Goal: Information Seeking & Learning: Learn about a topic

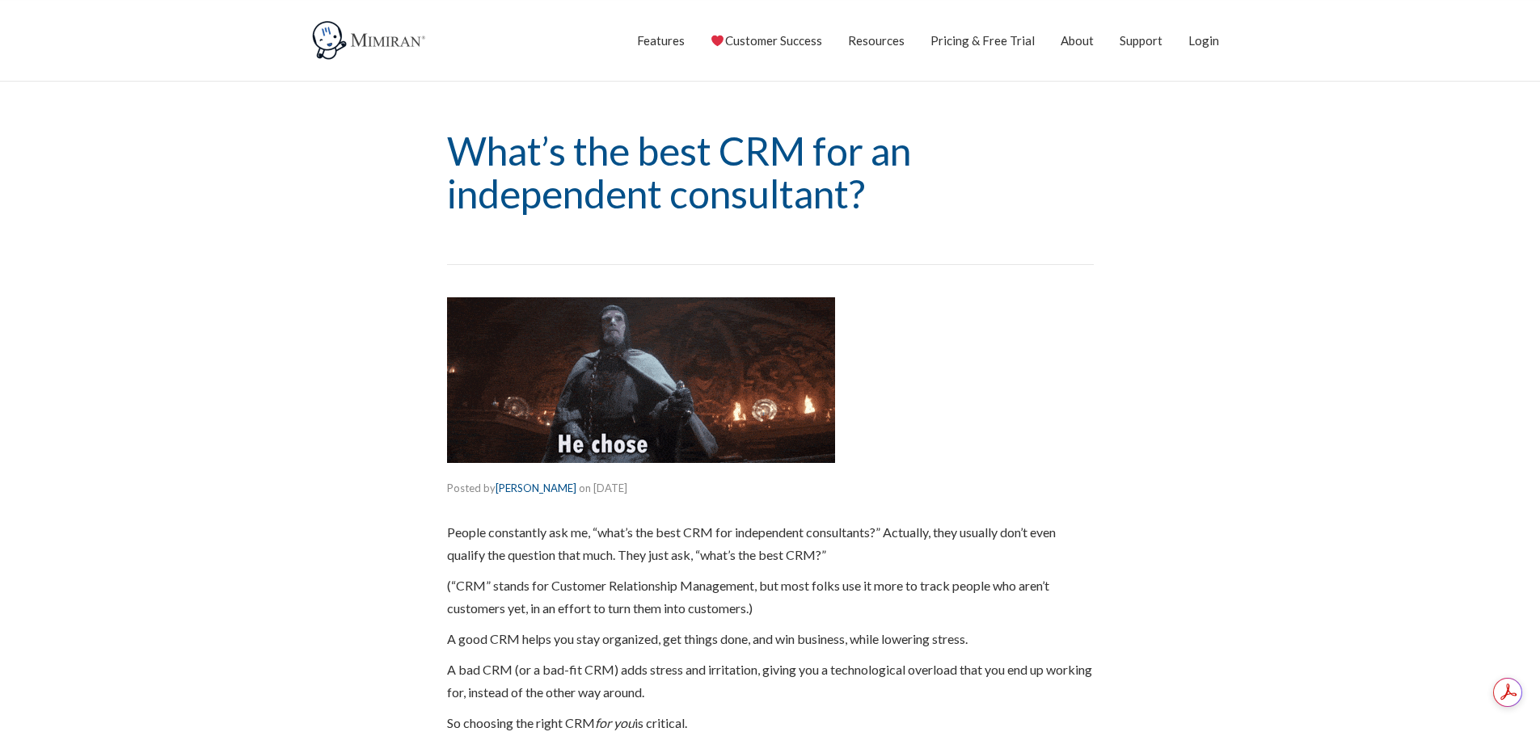
click at [397, 42] on img at bounding box center [370, 40] width 121 height 40
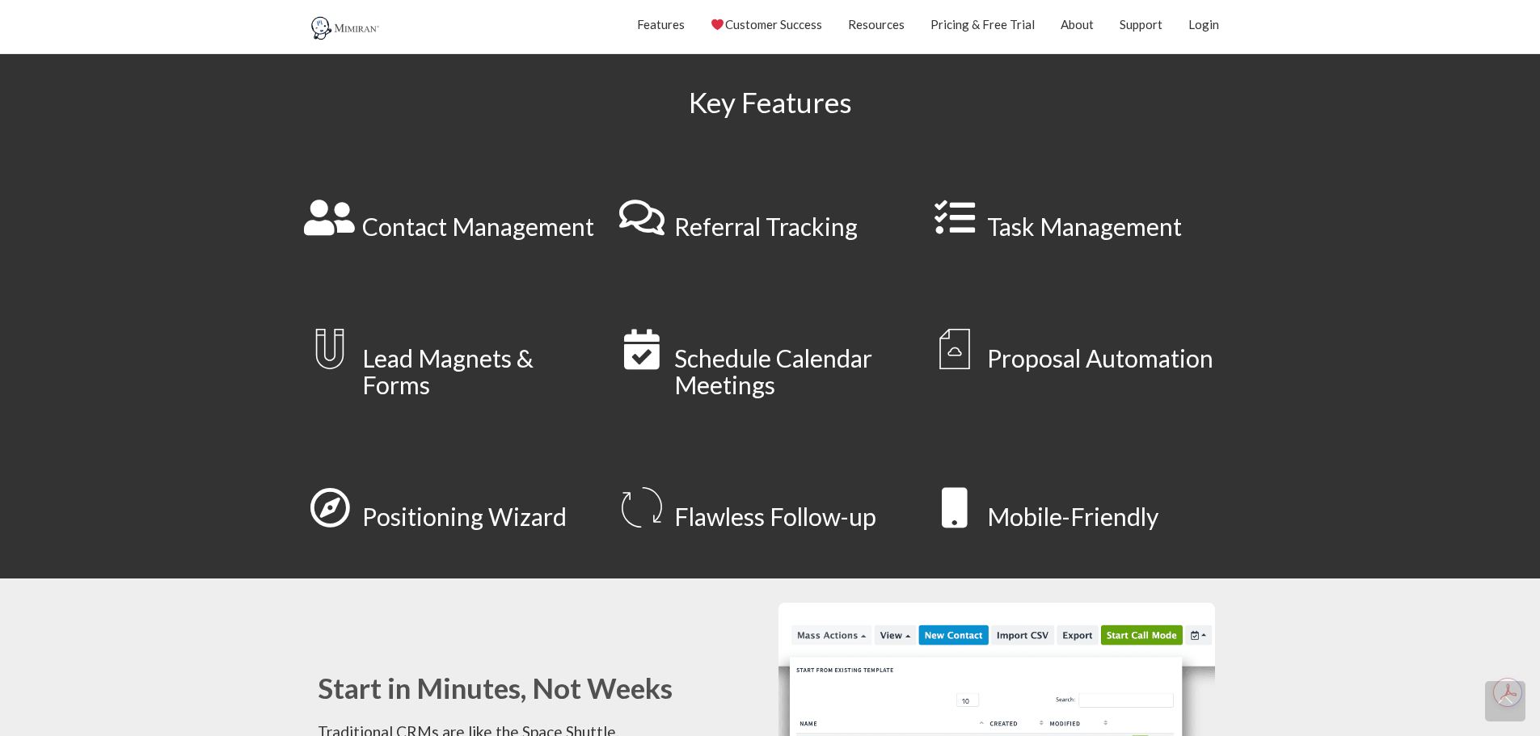
scroll to position [808, 0]
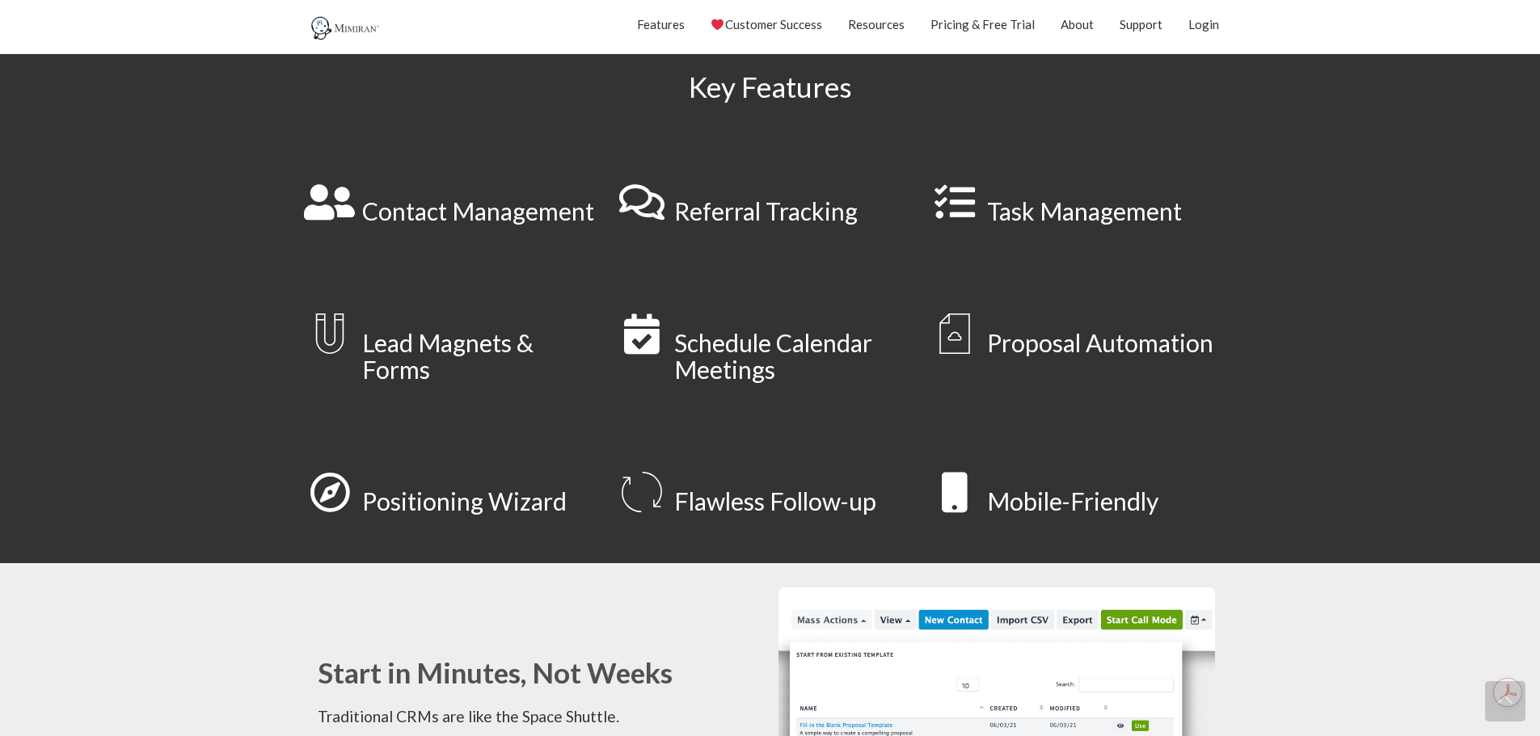
click at [476, 204] on link "Contact Management" at bounding box center [478, 210] width 232 height 29
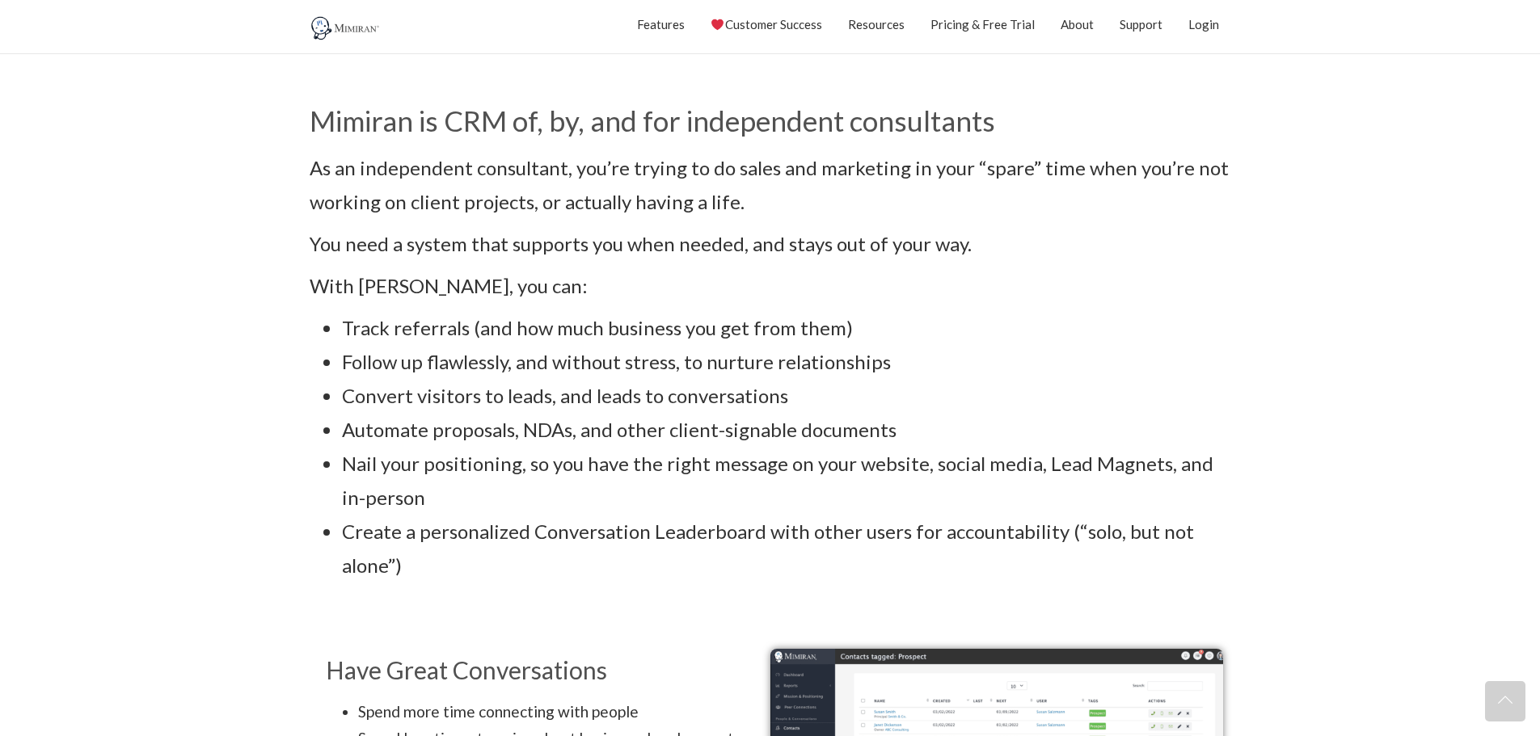
scroll to position [808, 0]
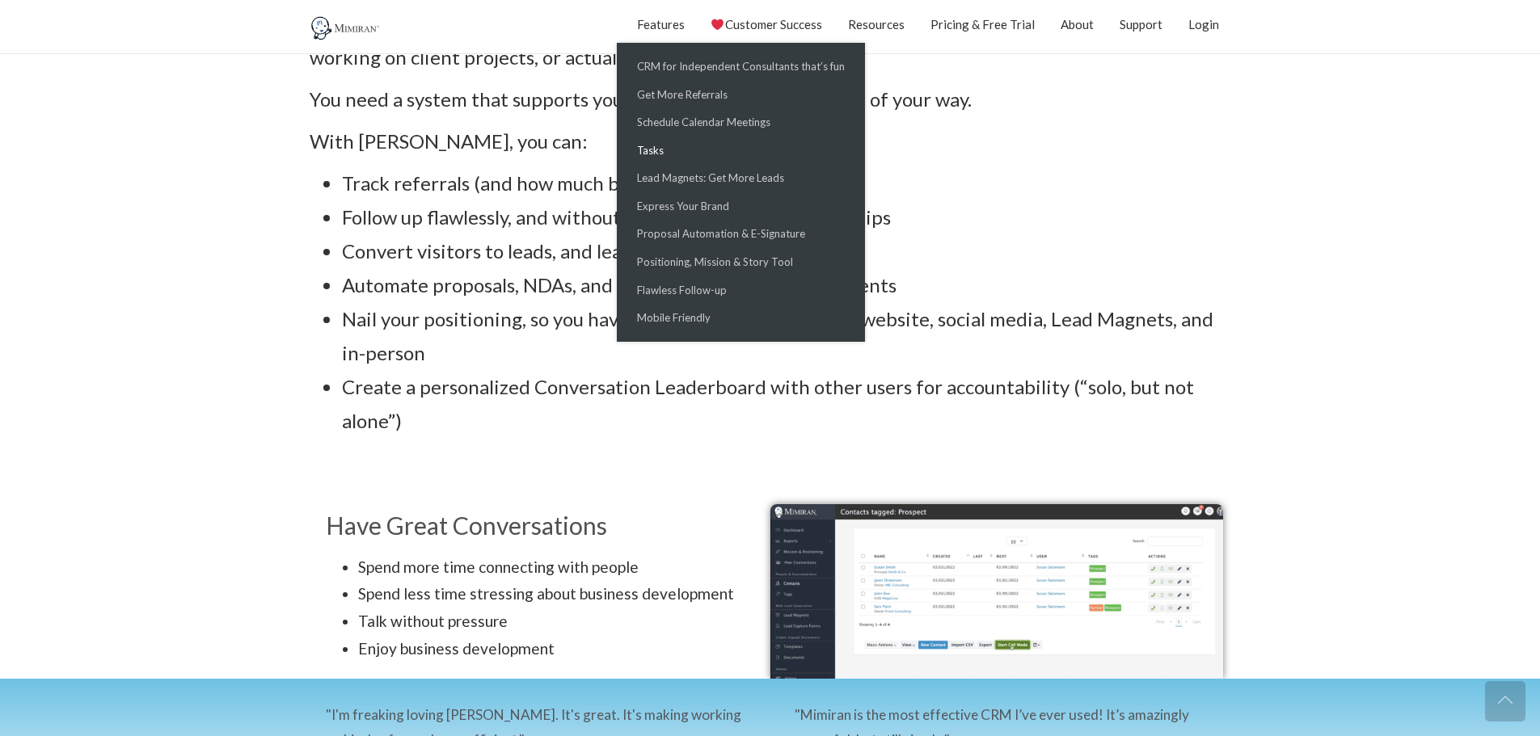
click at [692, 159] on link "Tasks" at bounding box center [741, 151] width 240 height 28
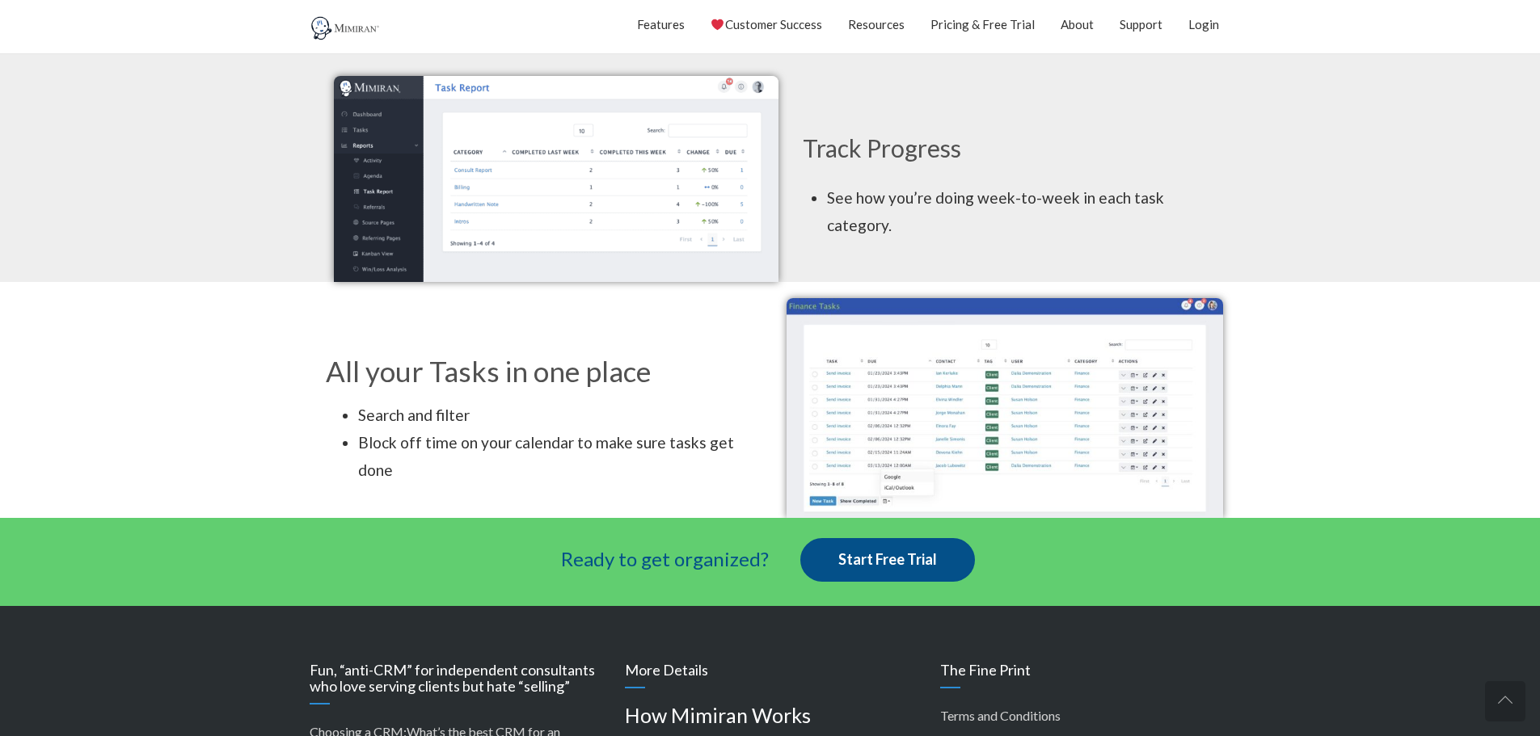
scroll to position [1078, 0]
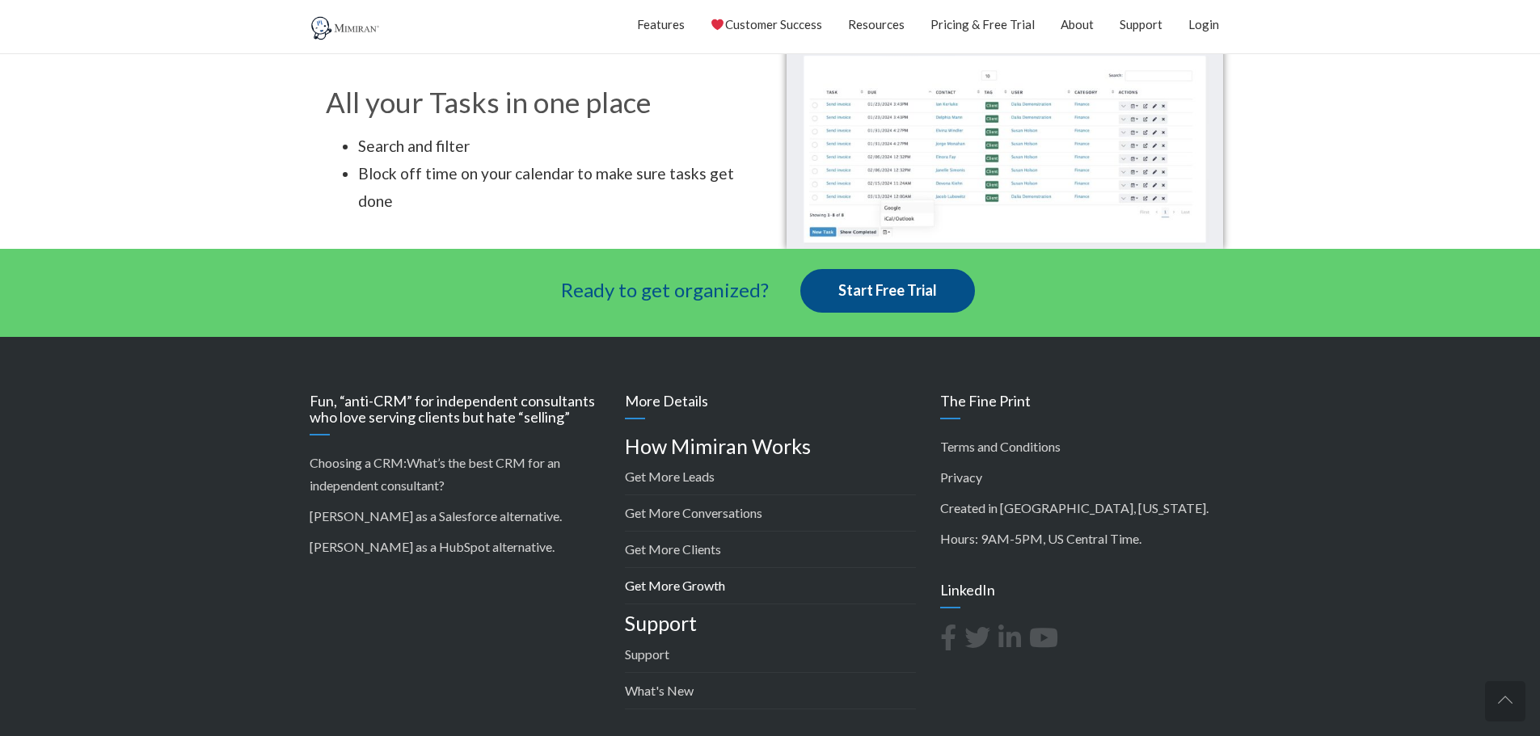
click at [682, 588] on link "Get More Growth" at bounding box center [675, 585] width 100 height 15
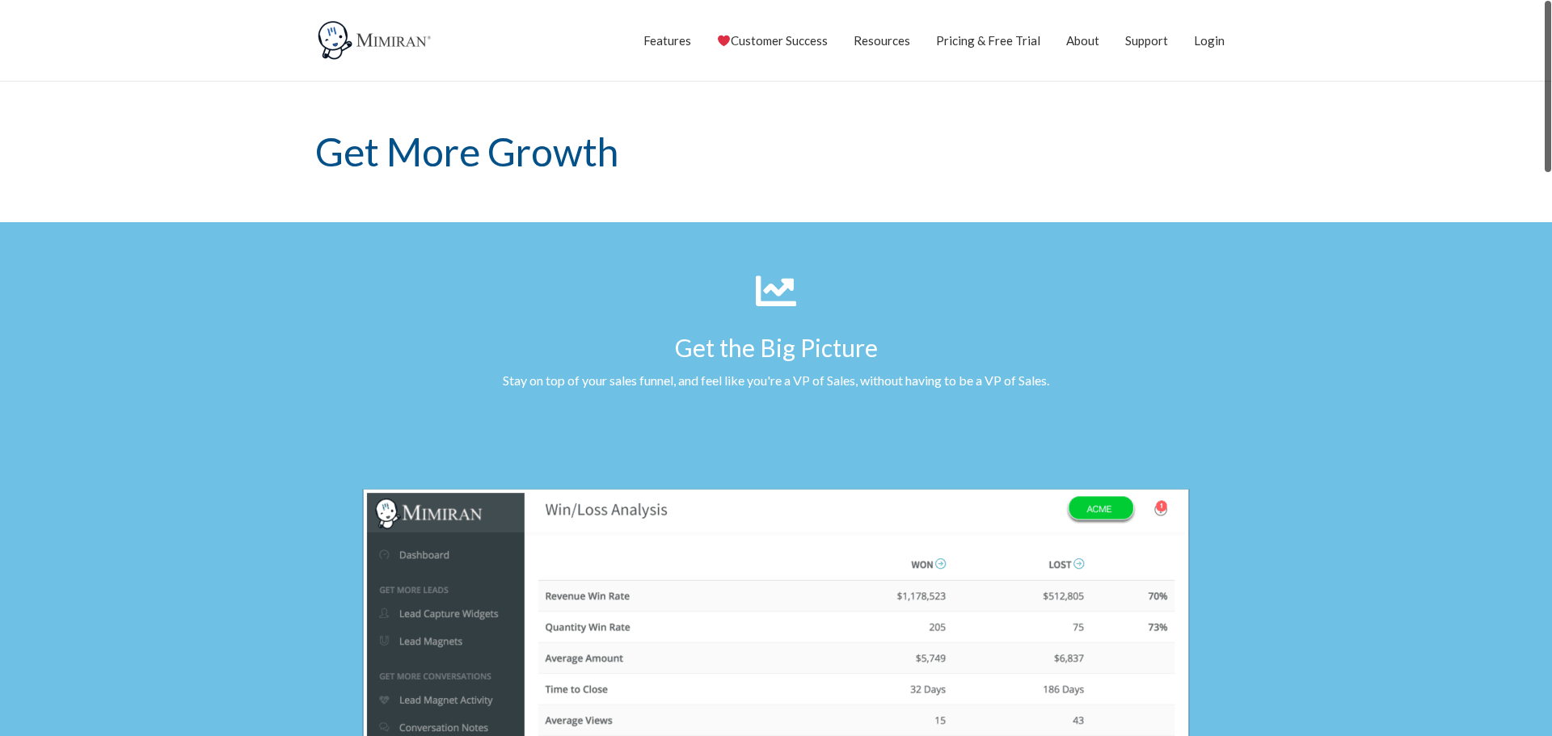
click at [1369, 338] on section "Get the Big Picture Stay on top of your sales funnel, and feel like you're a VP…" at bounding box center [776, 331] width 1552 height 219
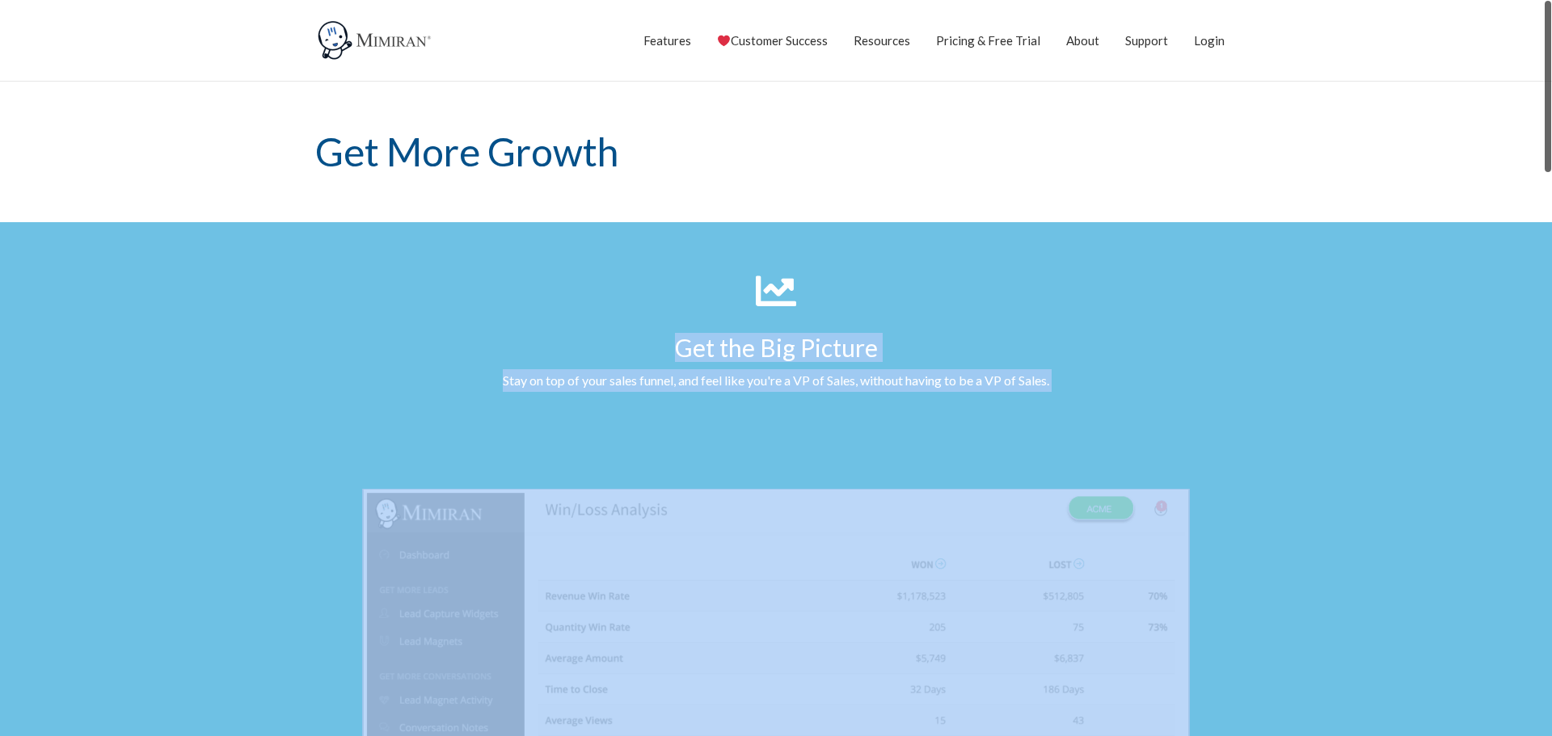
click at [1539, 182] on div at bounding box center [1547, 368] width 10 height 736
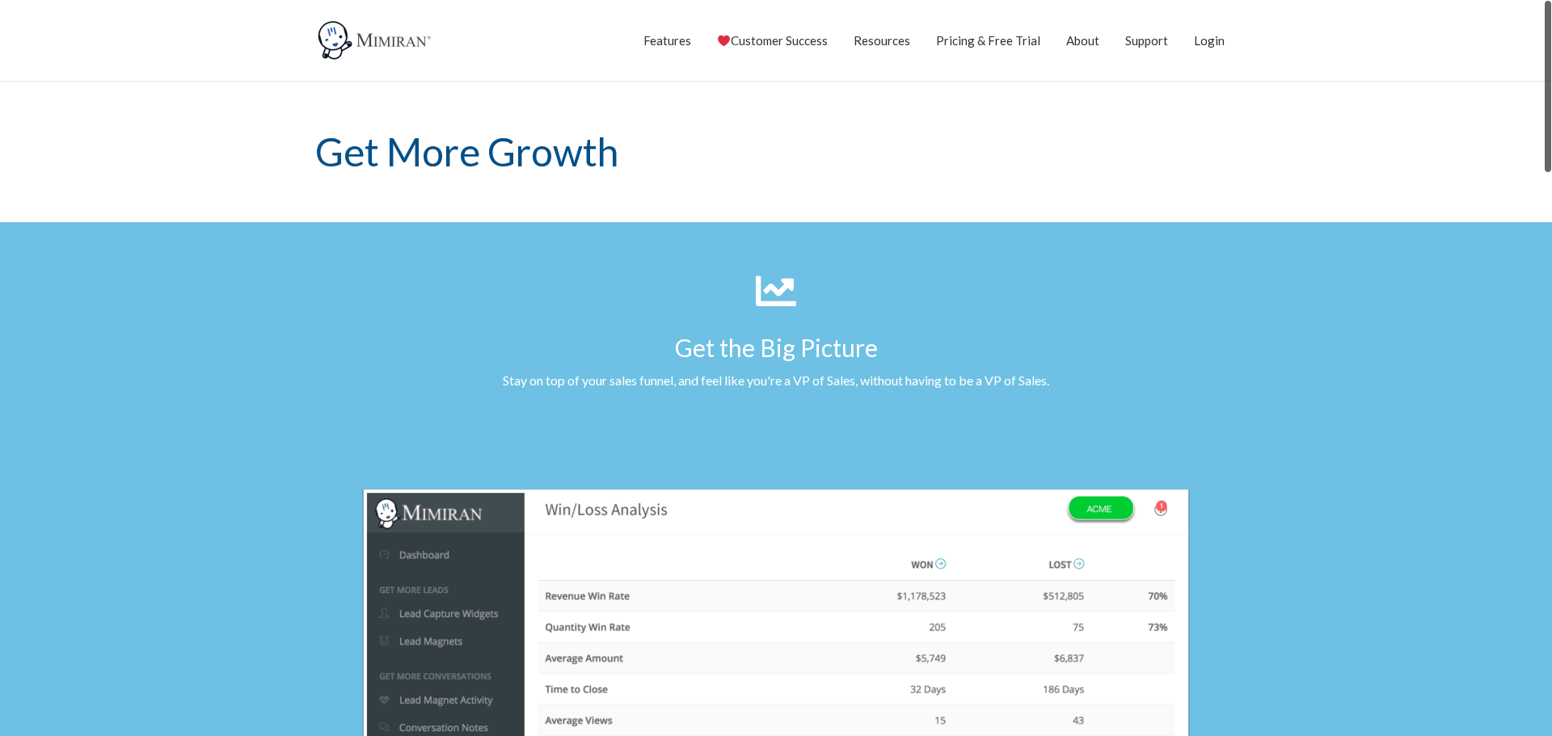
click at [297, 400] on section "Get the Big Picture Stay on top of your sales funnel, and feel like you're a VP…" at bounding box center [776, 331] width 1552 height 219
click at [1522, 586] on section at bounding box center [776, 665] width 1552 height 449
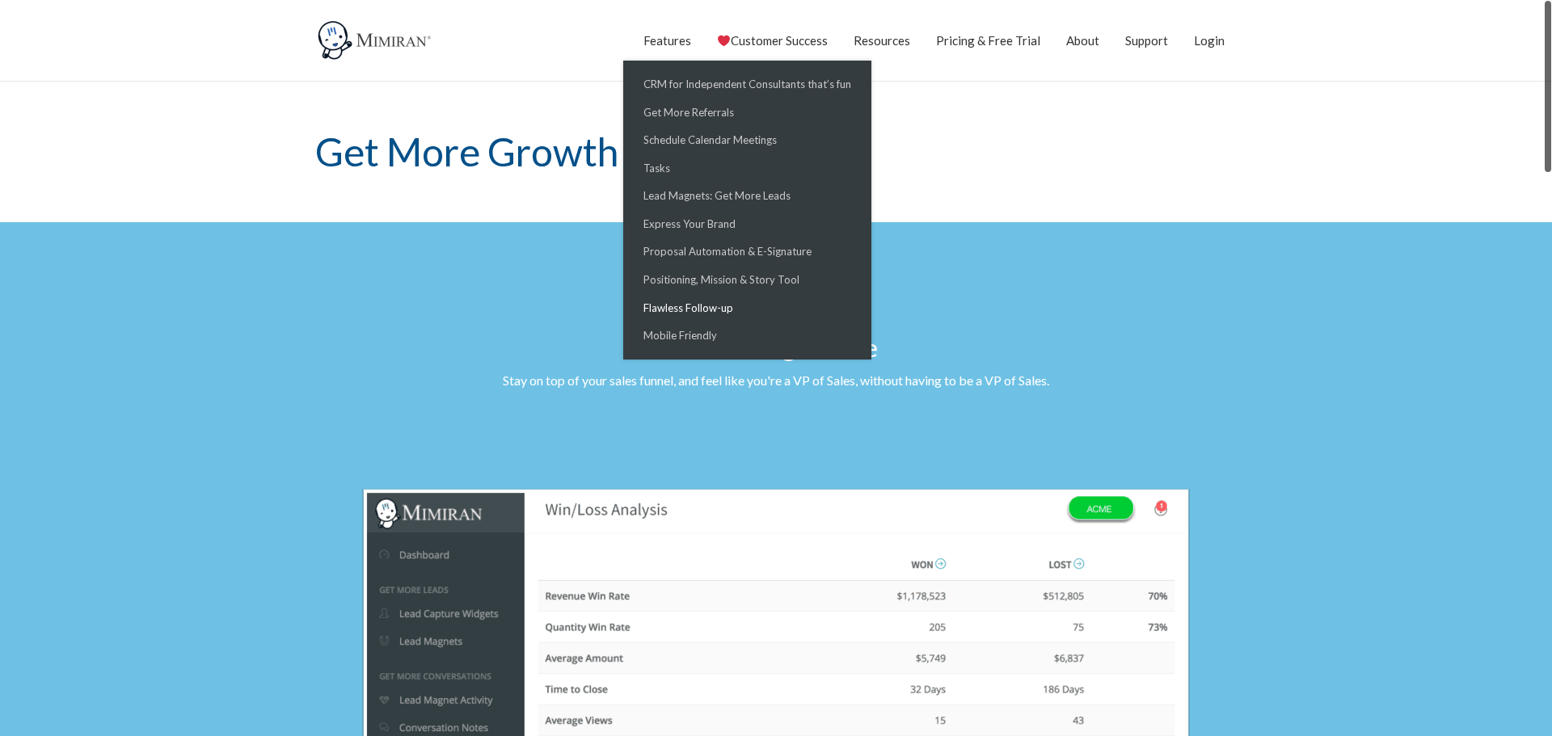
click at [708, 310] on link "Flawless Follow-up" at bounding box center [747, 308] width 240 height 28
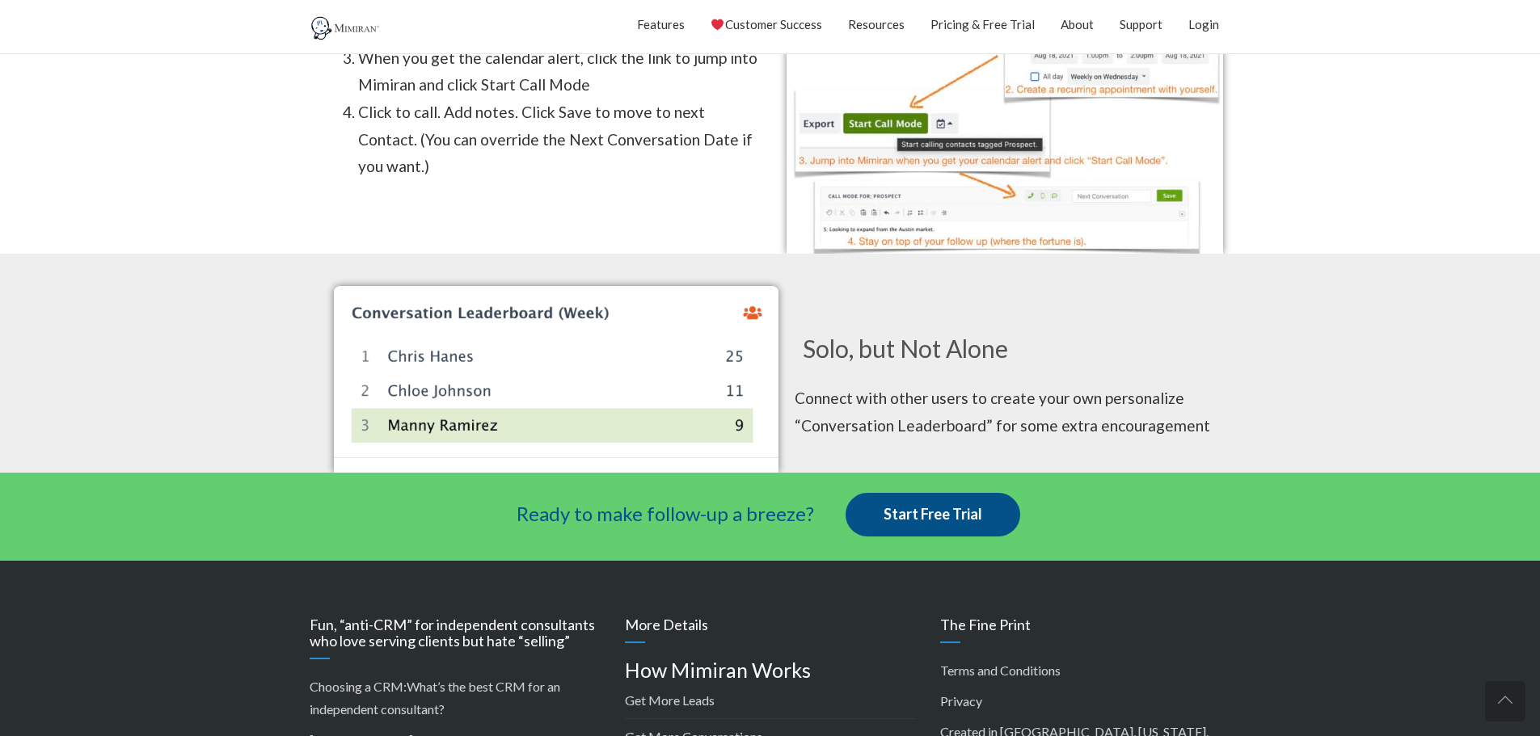
scroll to position [1069, 0]
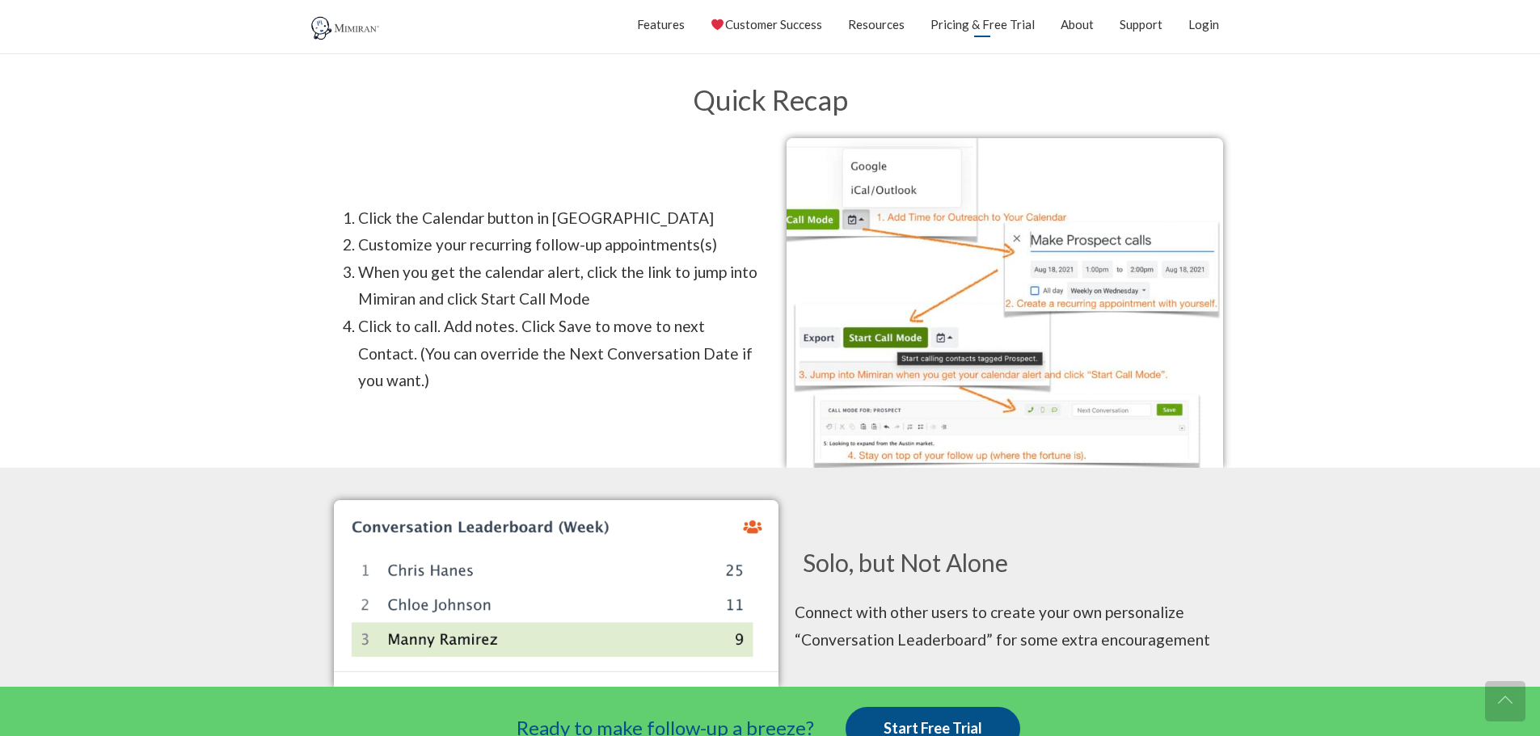
click at [1034, 27] on link "Pricing & Free Trial" at bounding box center [982, 24] width 104 height 40
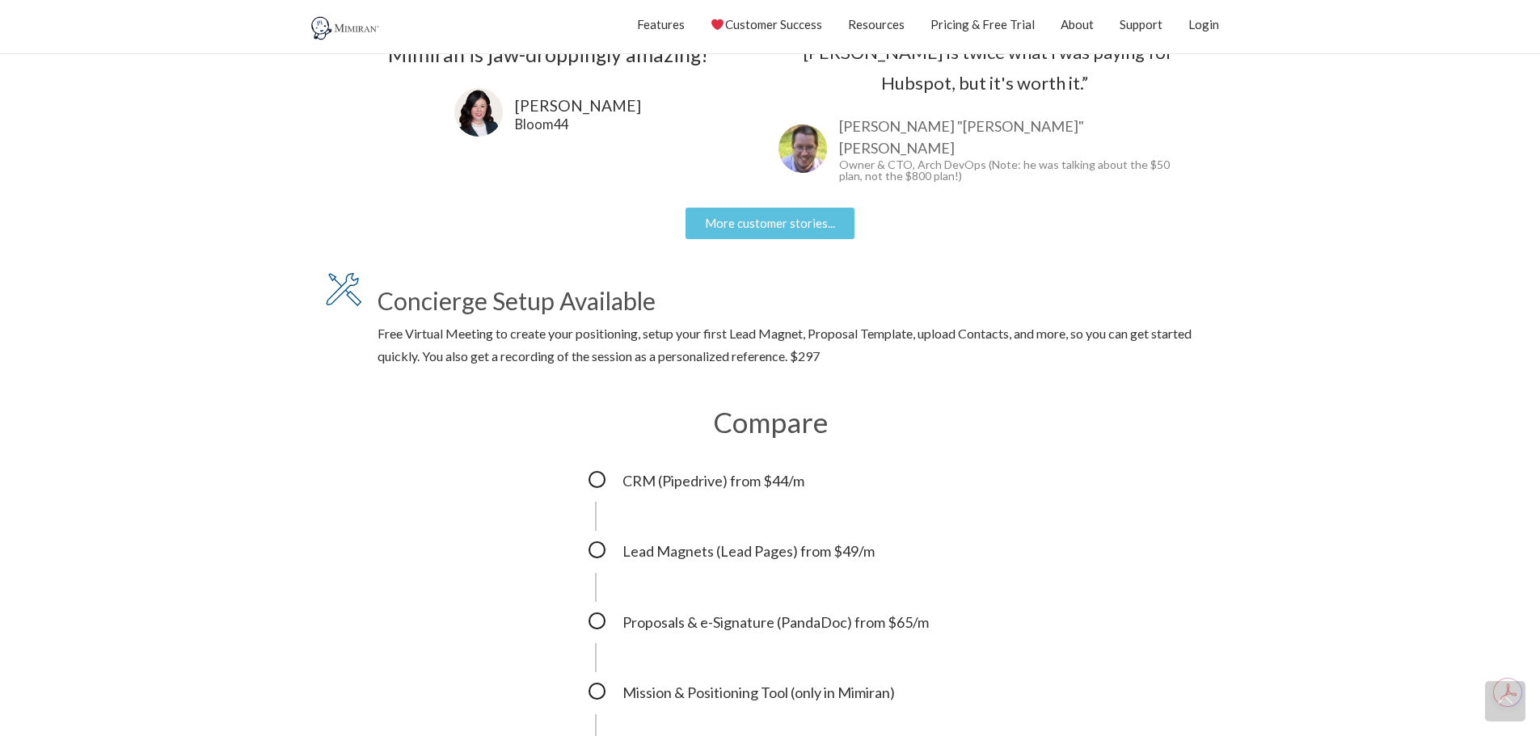
scroll to position [1886, 0]
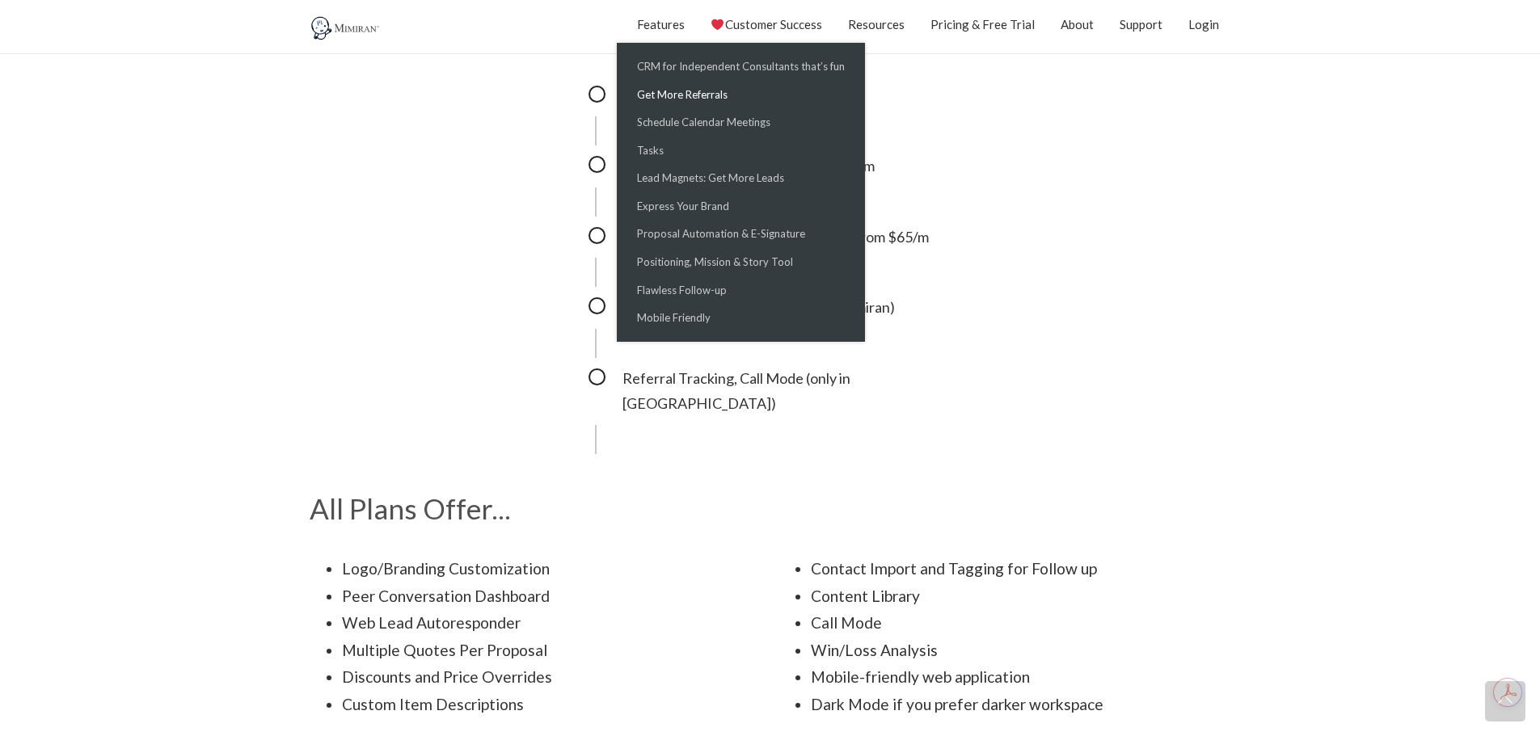
click at [674, 95] on link "Get More Referrals" at bounding box center [741, 95] width 240 height 28
